Goal: Transaction & Acquisition: Obtain resource

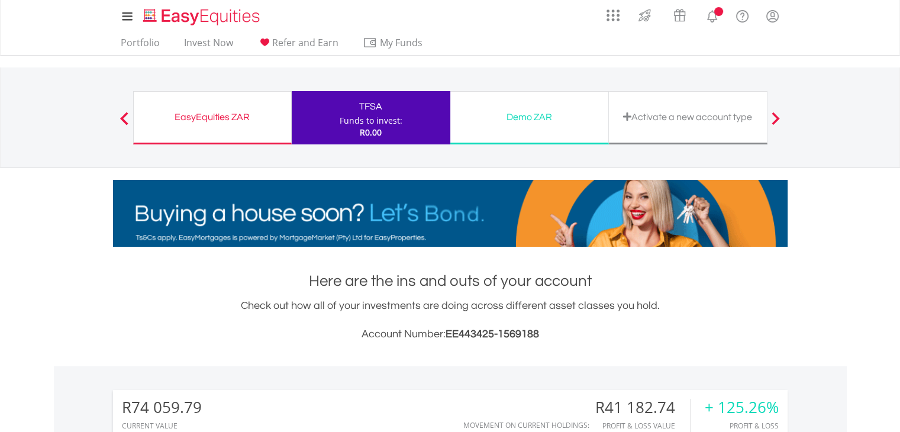
scroll to position [114, 225]
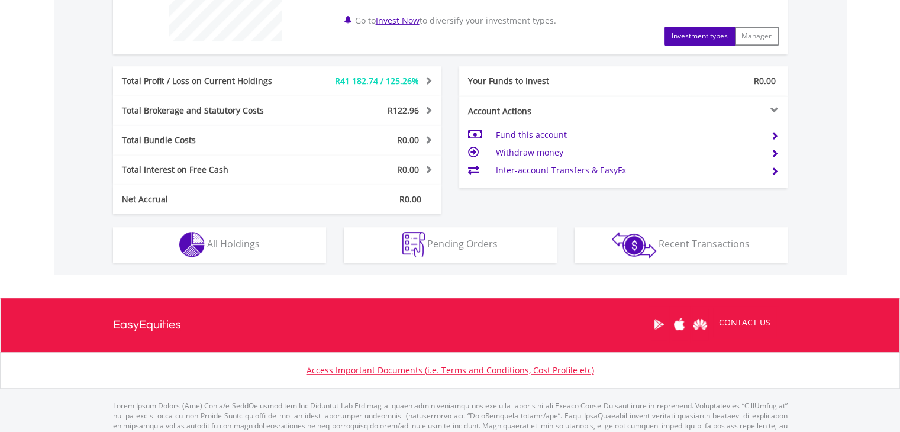
scroll to position [568, 0]
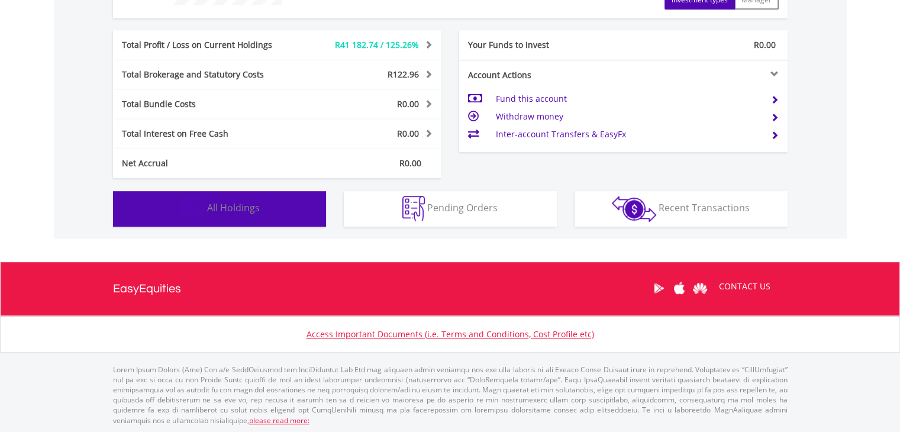
click at [172, 208] on button "Holdings All Holdings" at bounding box center [219, 209] width 213 height 36
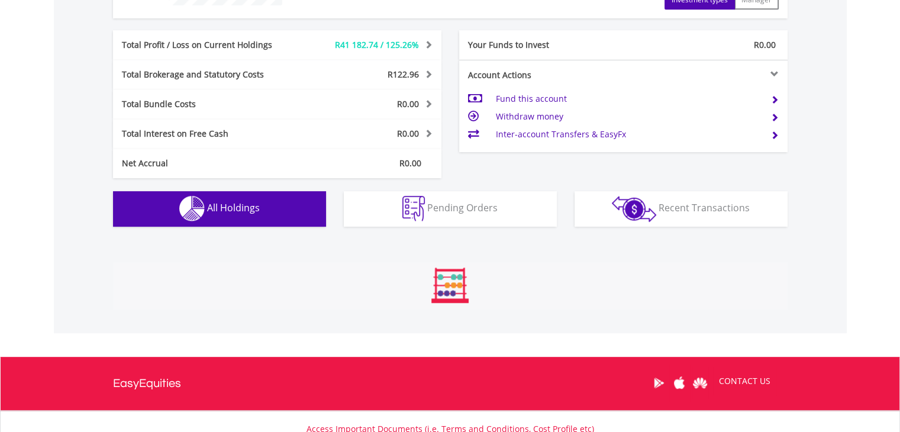
scroll to position [735, 0]
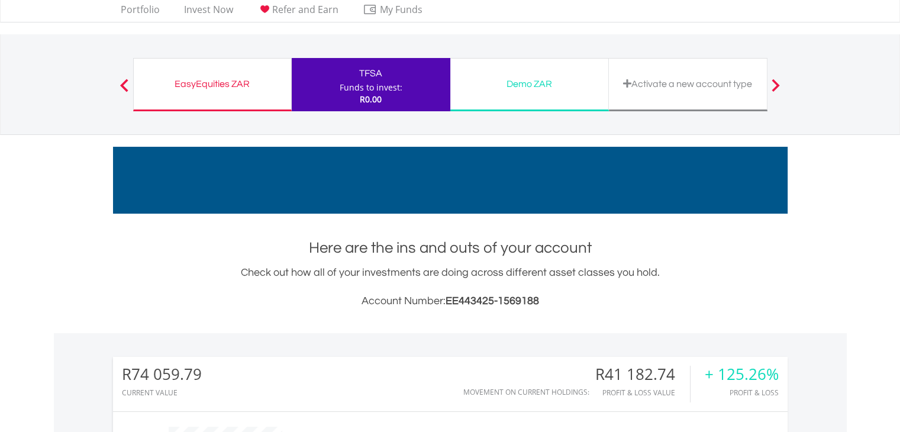
scroll to position [0, 0]
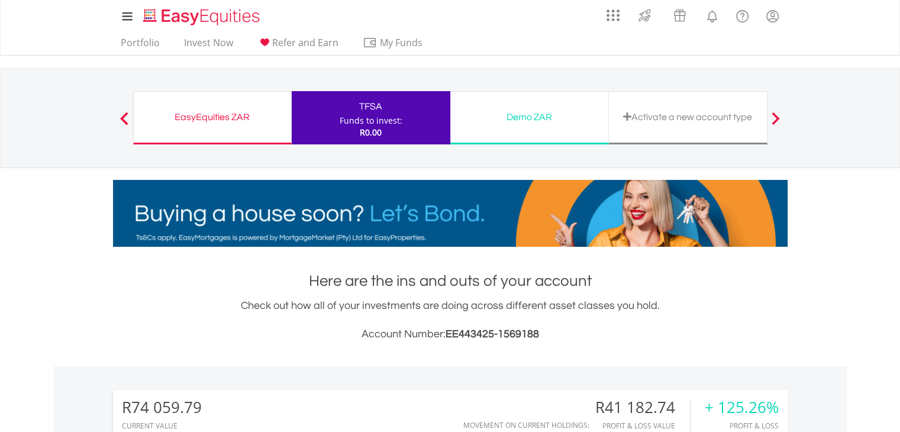
click at [251, 114] on div "EasyEquities ZAR" at bounding box center [212, 117] width 143 height 17
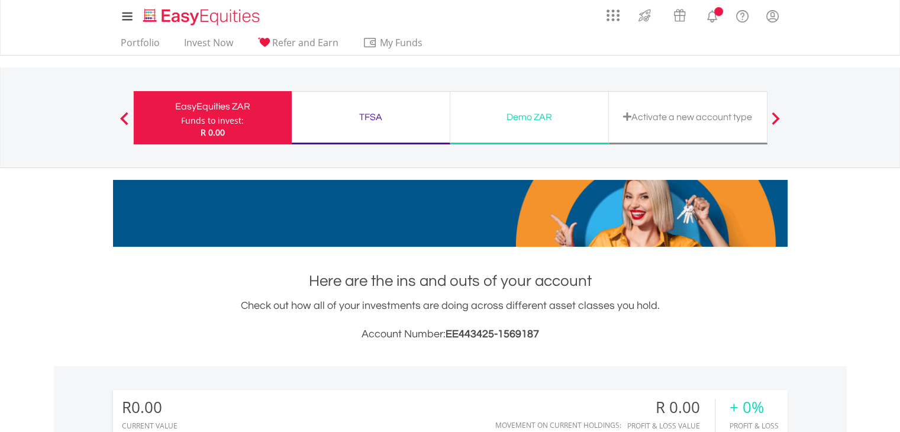
scroll to position [114, 225]
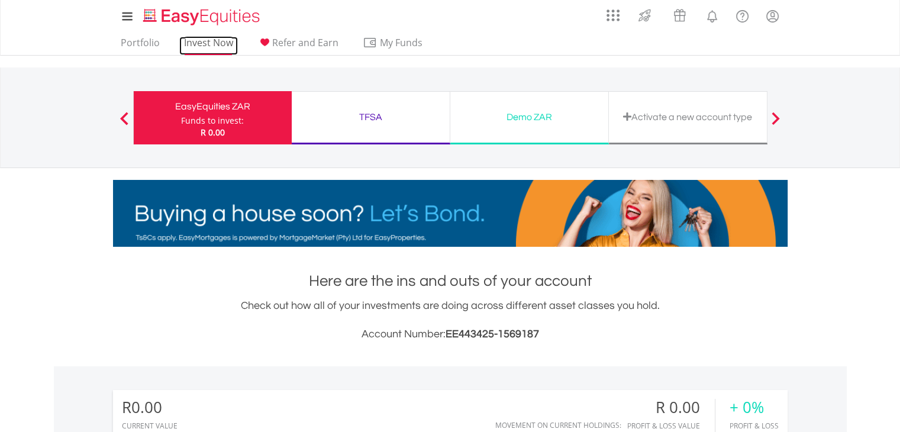
click at [205, 46] on link "Invest Now" at bounding box center [208, 46] width 59 height 18
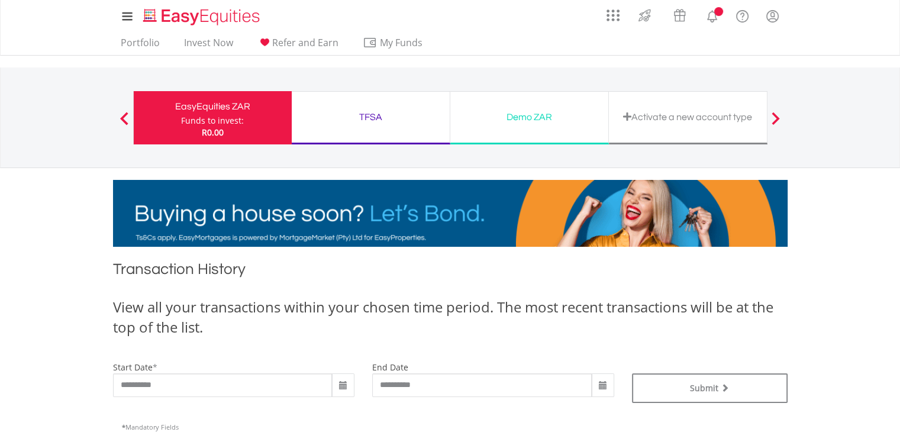
click at [24, 263] on body "My Investments Invest Now New Listings Sell My Recurring Investments Pending Or…" at bounding box center [450, 431] width 900 height 863
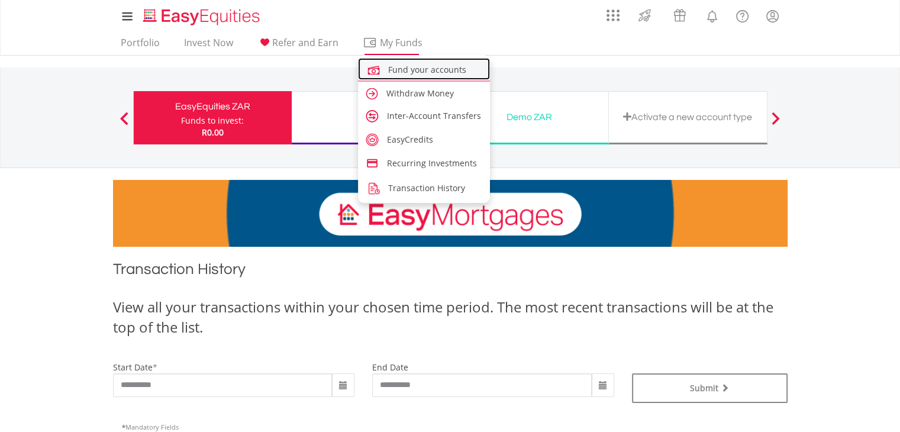
click at [407, 70] on span "Fund your accounts" at bounding box center [427, 69] width 78 height 11
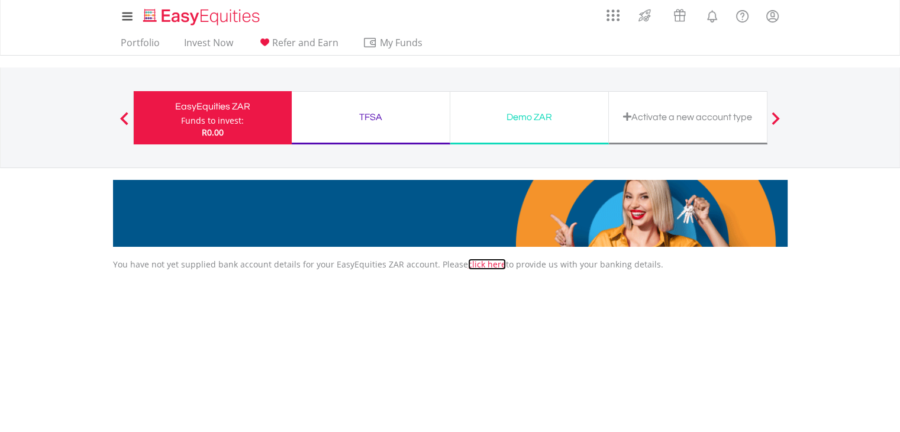
click at [478, 262] on link "click here" at bounding box center [487, 264] width 38 height 11
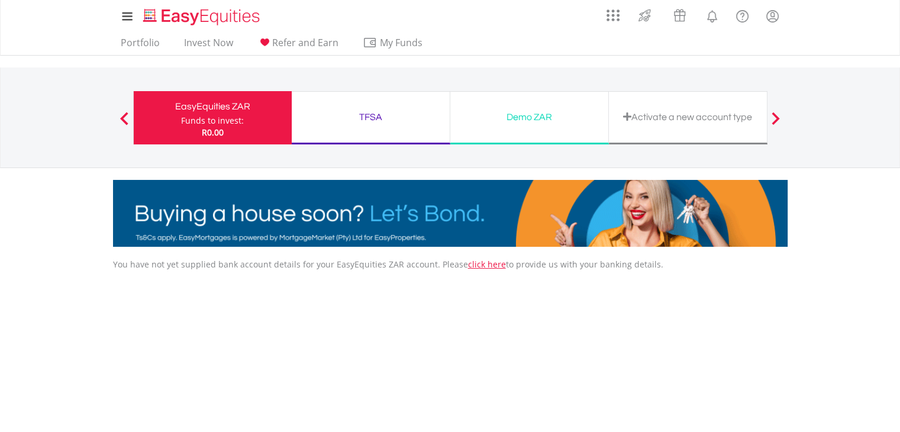
click at [31, 207] on div "My Investments Invest Now New Listings Sell My Recurring Investments Pending Or…" at bounding box center [450, 123] width 900 height 247
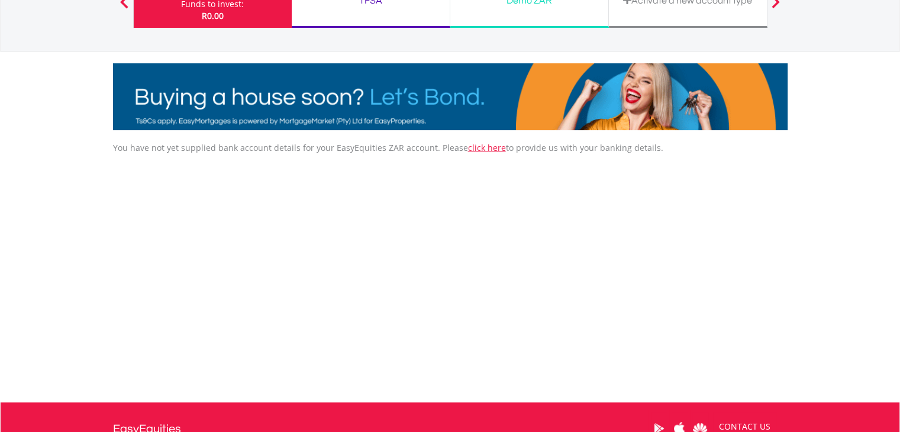
scroll to position [118, 0]
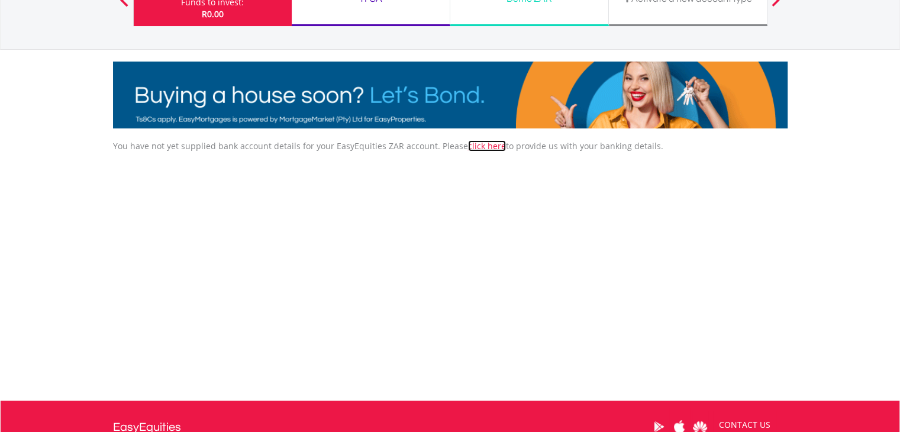
click at [481, 145] on link "click here" at bounding box center [487, 145] width 38 height 11
